Goal: Find contact information: Find contact information

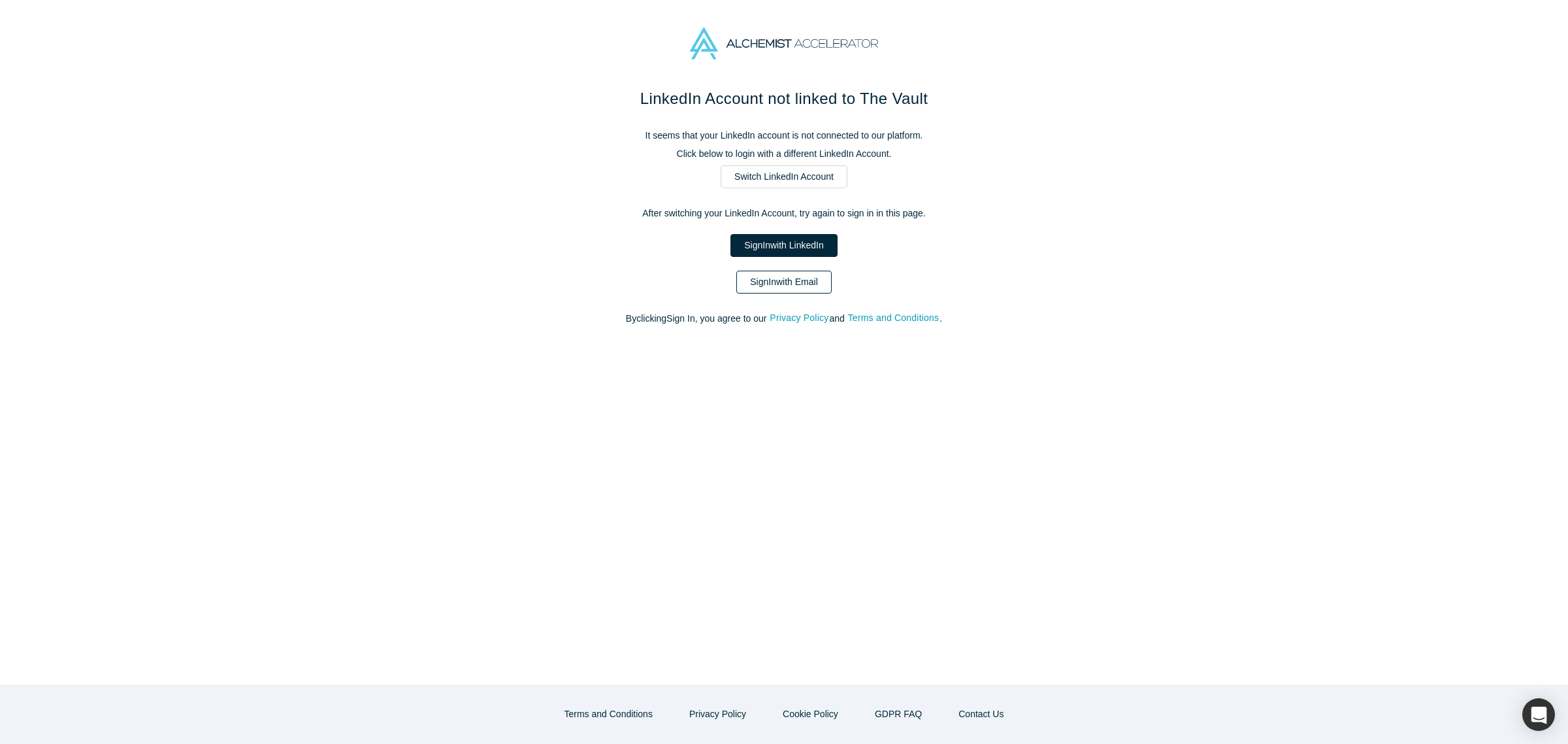
click at [802, 276] on link "Sign In with Email" at bounding box center [784, 282] width 95 height 23
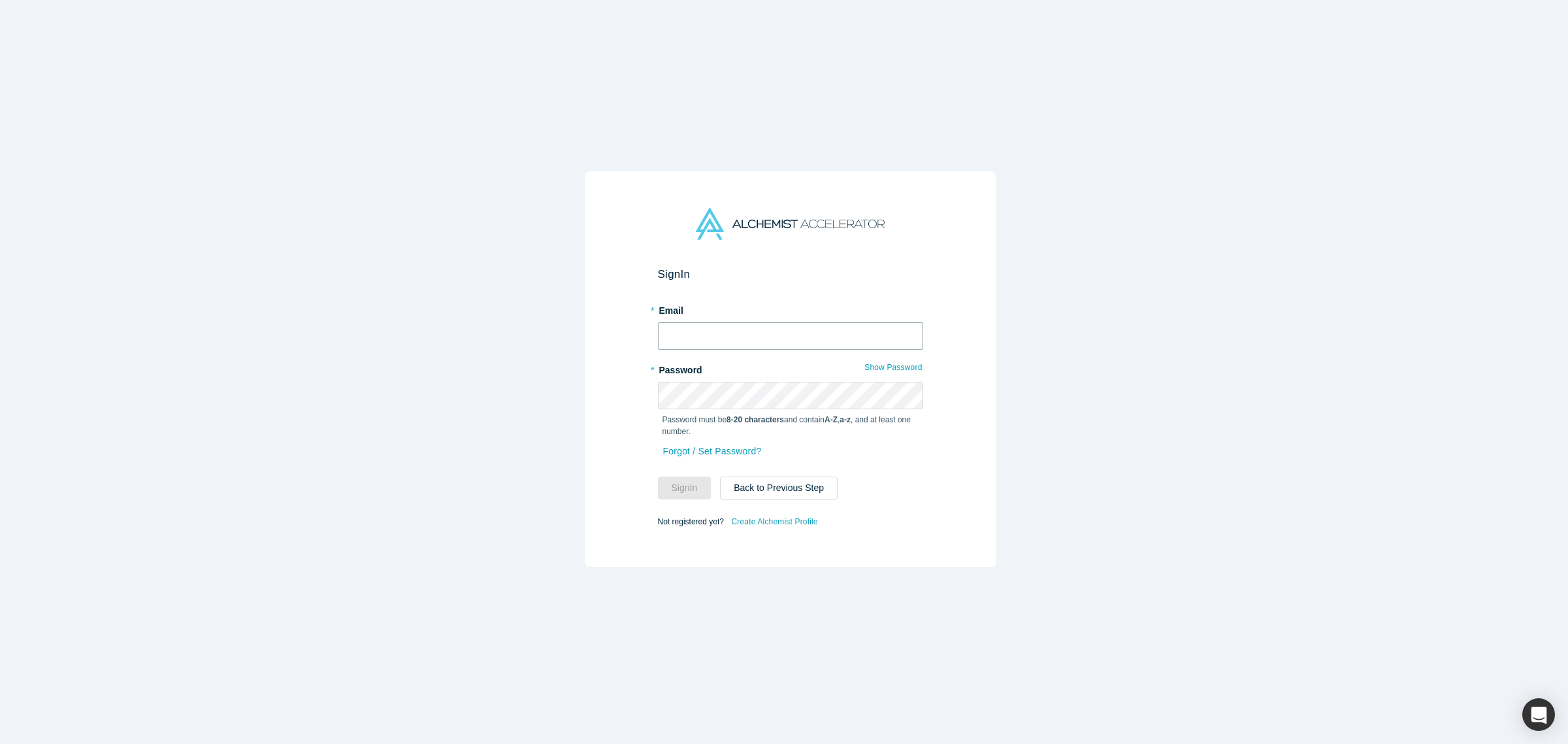
type input "[PERSON_NAME][EMAIL_ADDRESS][DOMAIN_NAME]"
click at [688, 481] on button "Sign In" at bounding box center [684, 488] width 54 height 23
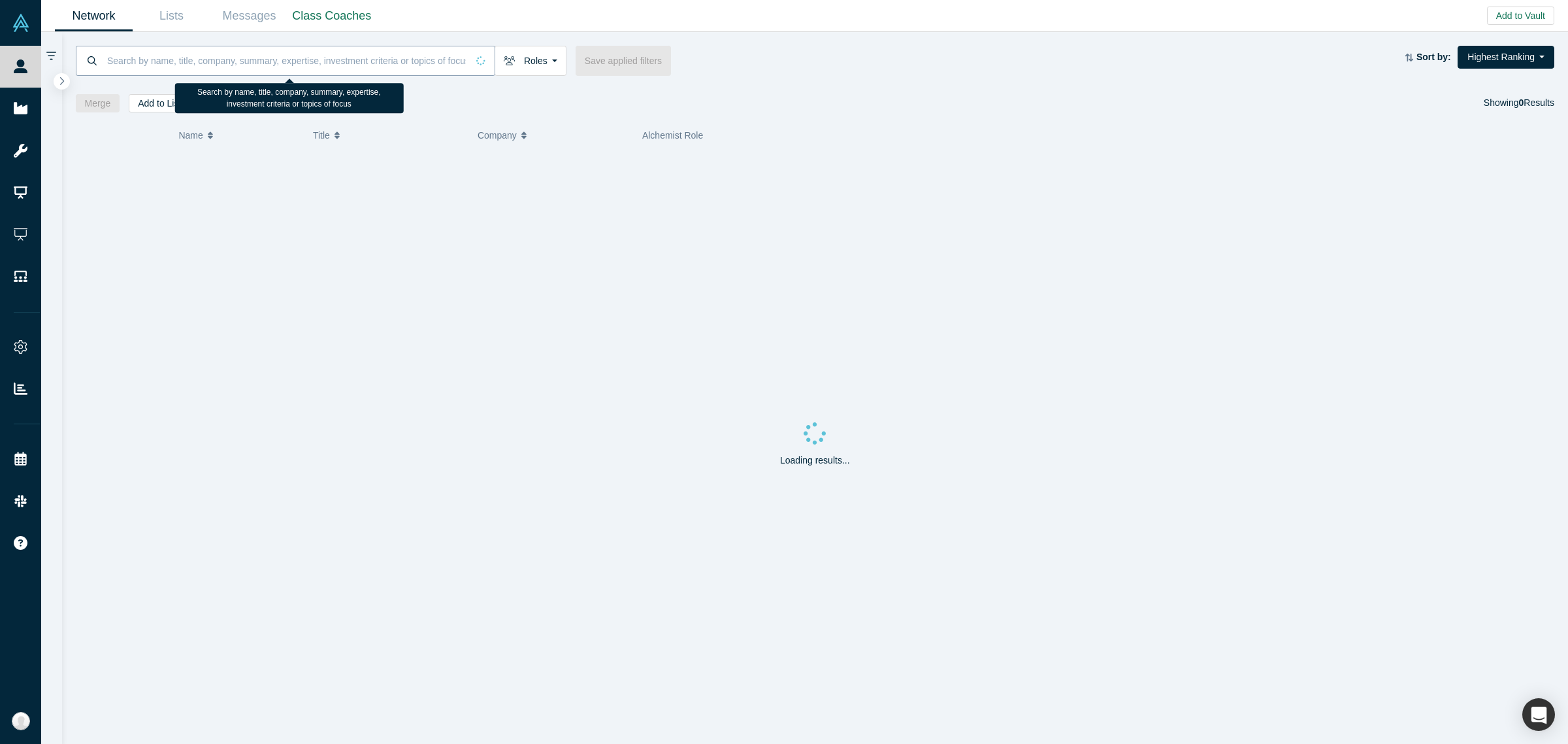
click at [377, 70] on input at bounding box center [286, 60] width 361 height 31
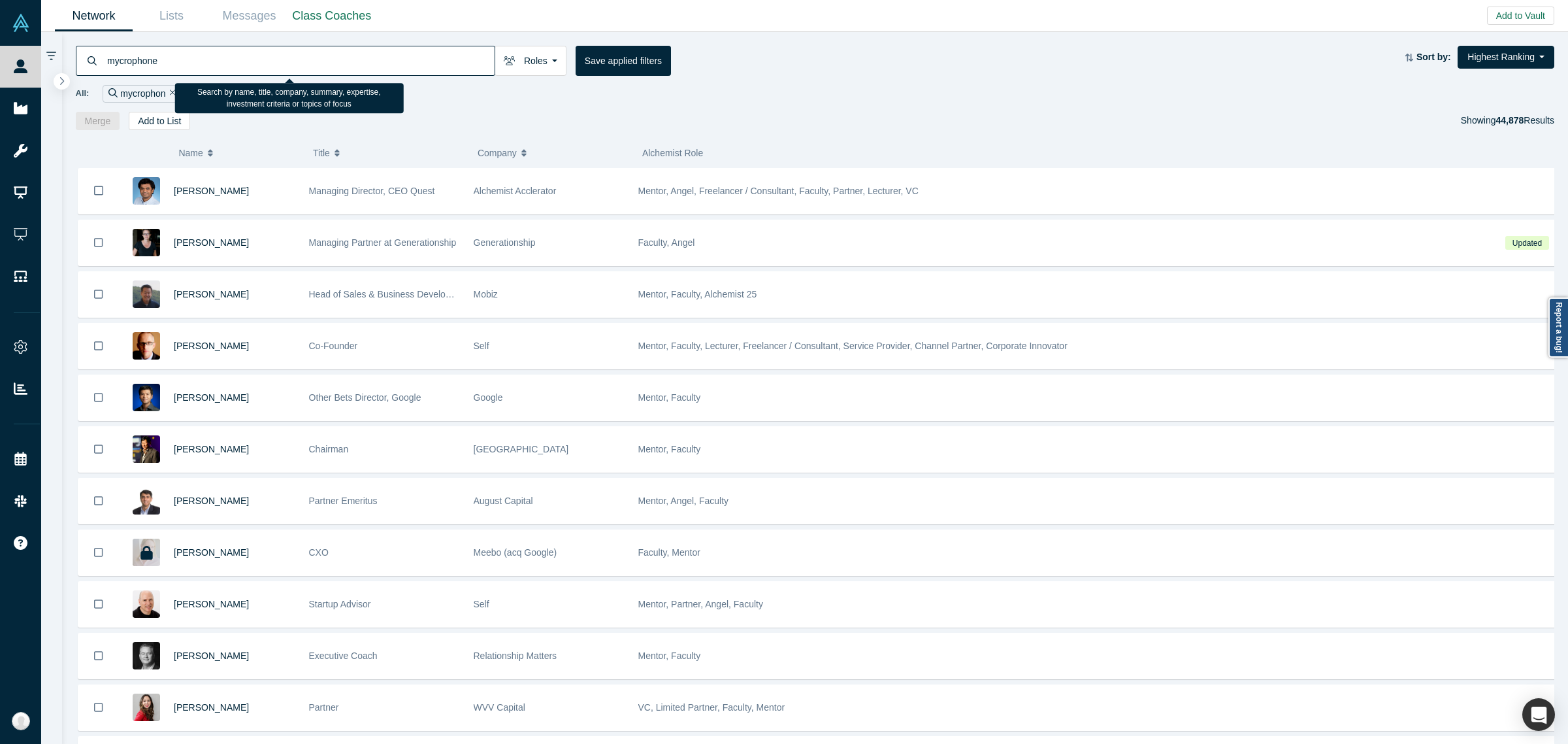
type input "mycrophone"
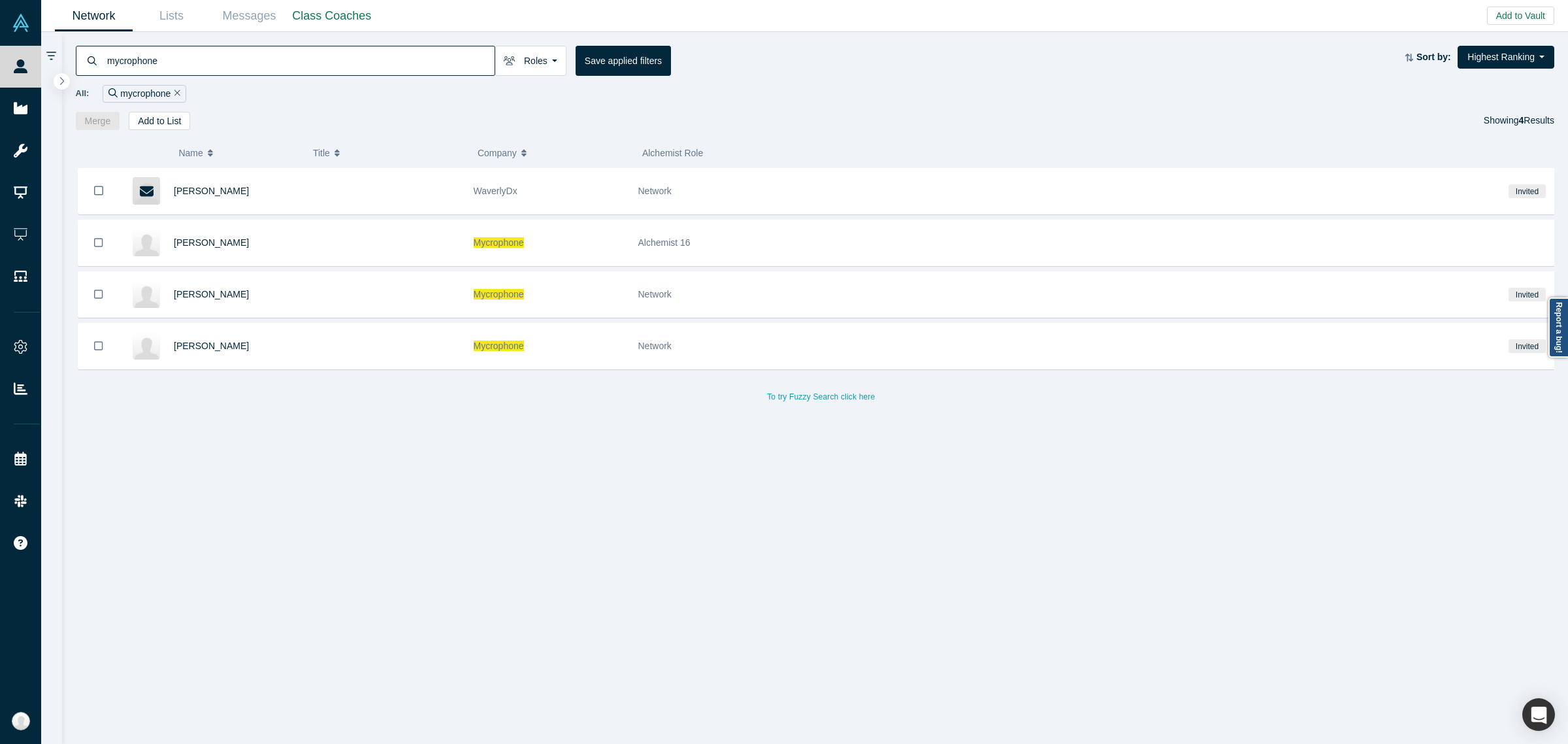
click at [339, 411] on div "[PERSON_NAME] WaverlyDx Network Invited [PERSON_NAME] Mycrophone Alchemist 16 […" at bounding box center [822, 462] width 1492 height 590
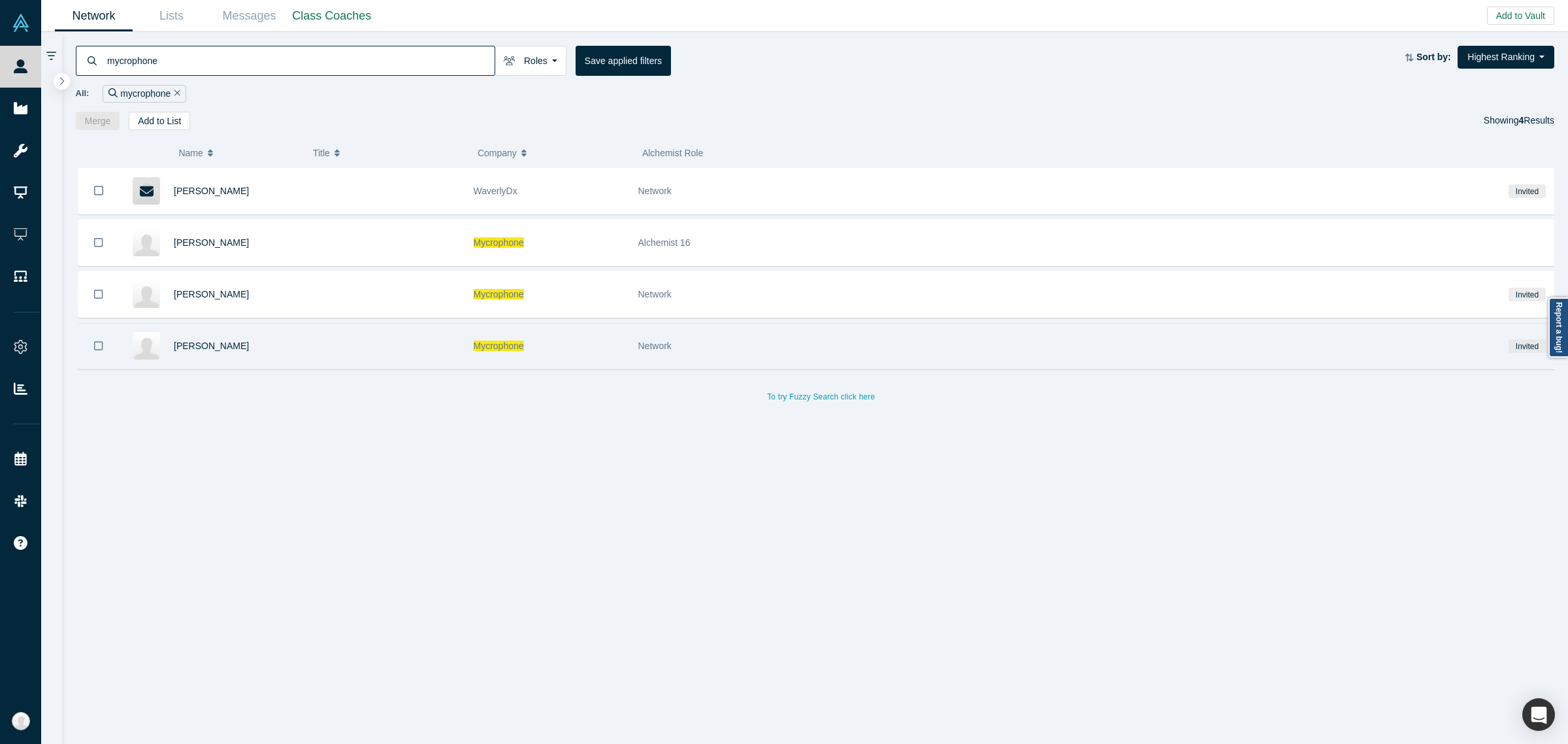
click at [551, 344] on div "Mycrophone" at bounding box center [549, 347] width 151 height 45
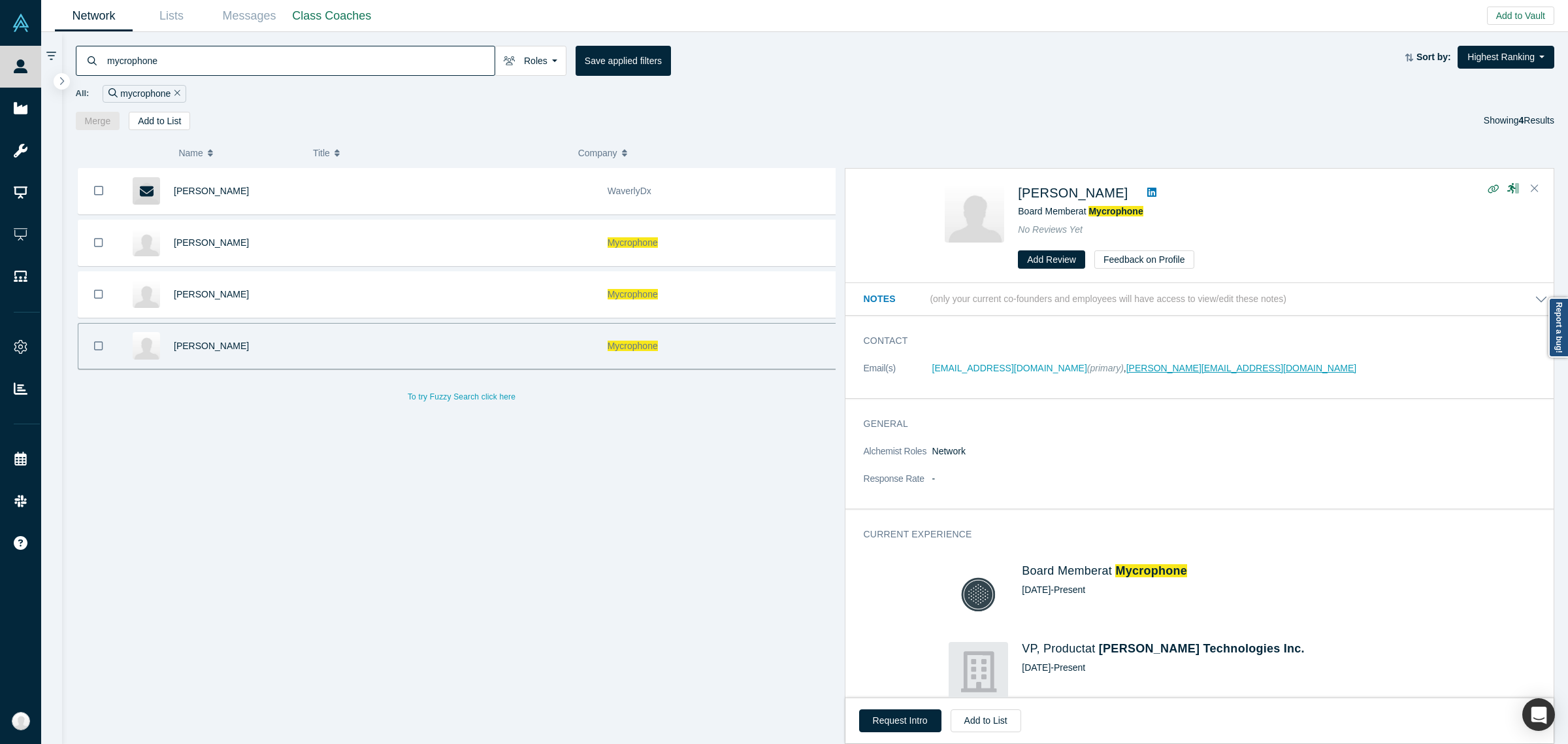
click at [1127, 366] on link "[PERSON_NAME][EMAIL_ADDRESS][DOMAIN_NAME]" at bounding box center [1241, 367] width 230 height 10
